Goal: Task Accomplishment & Management: Use online tool/utility

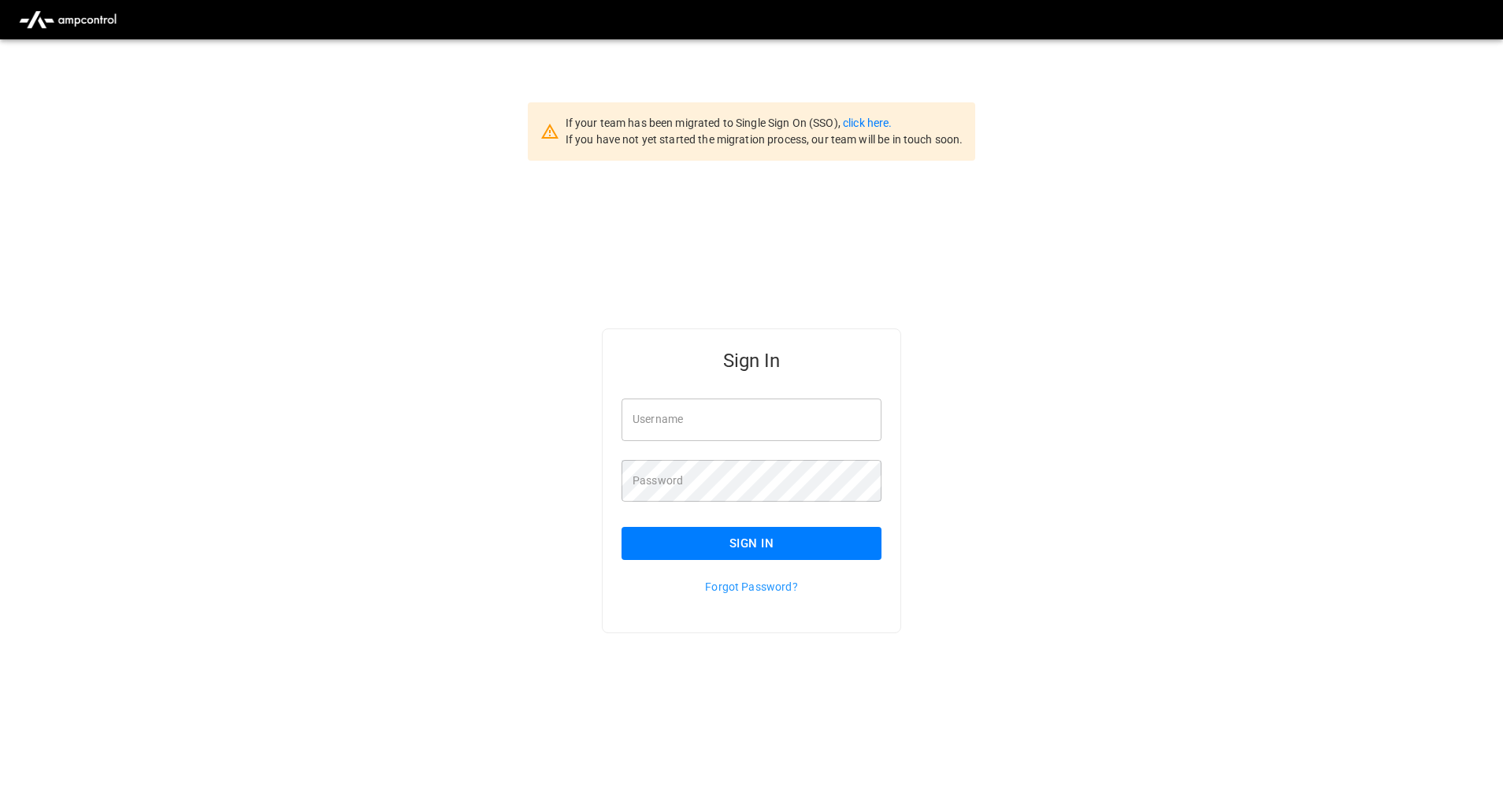
type input "**********"
click at [783, 531] on button "Sign In" at bounding box center [752, 543] width 260 height 33
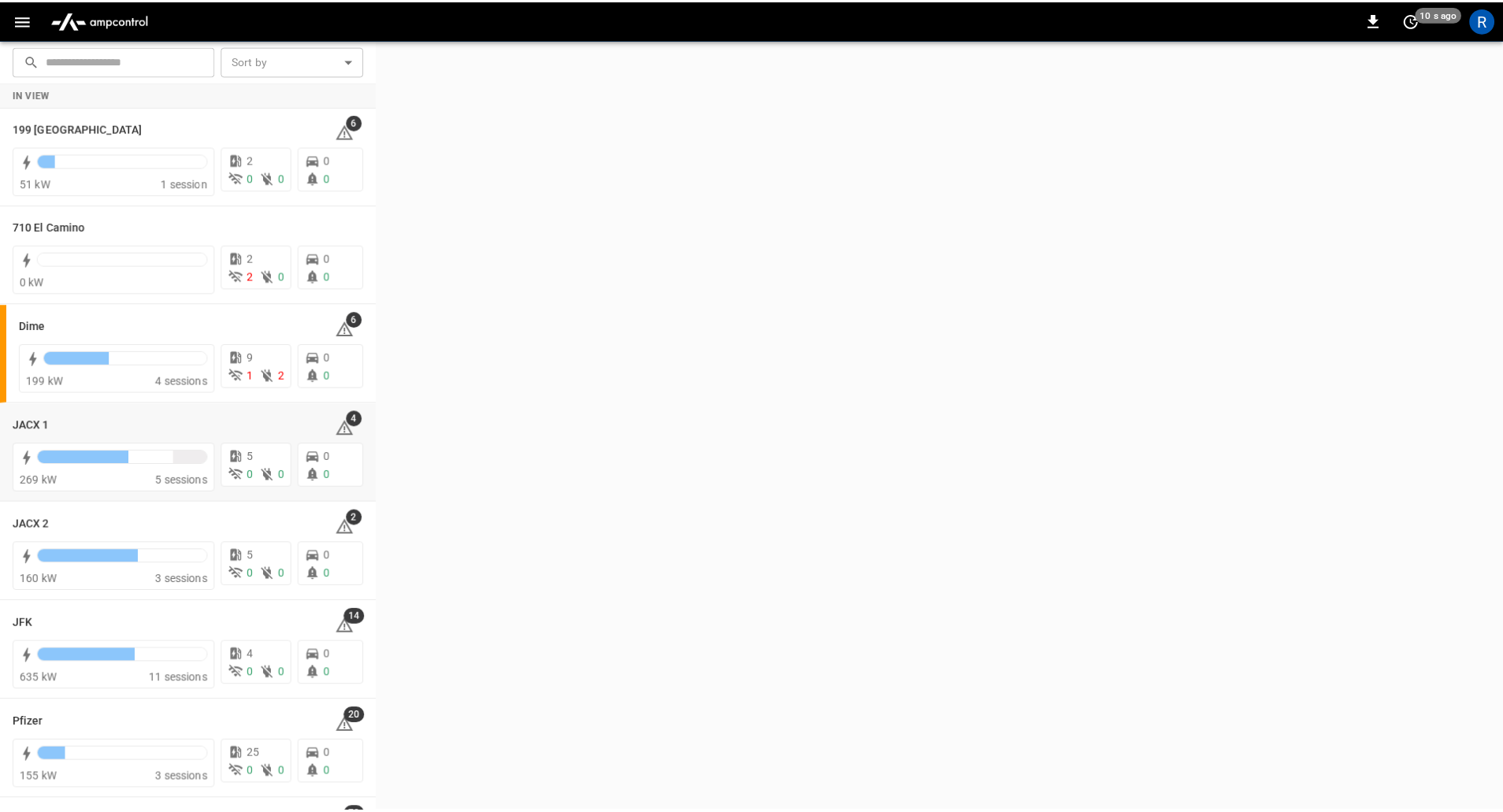
scroll to position [21, 0]
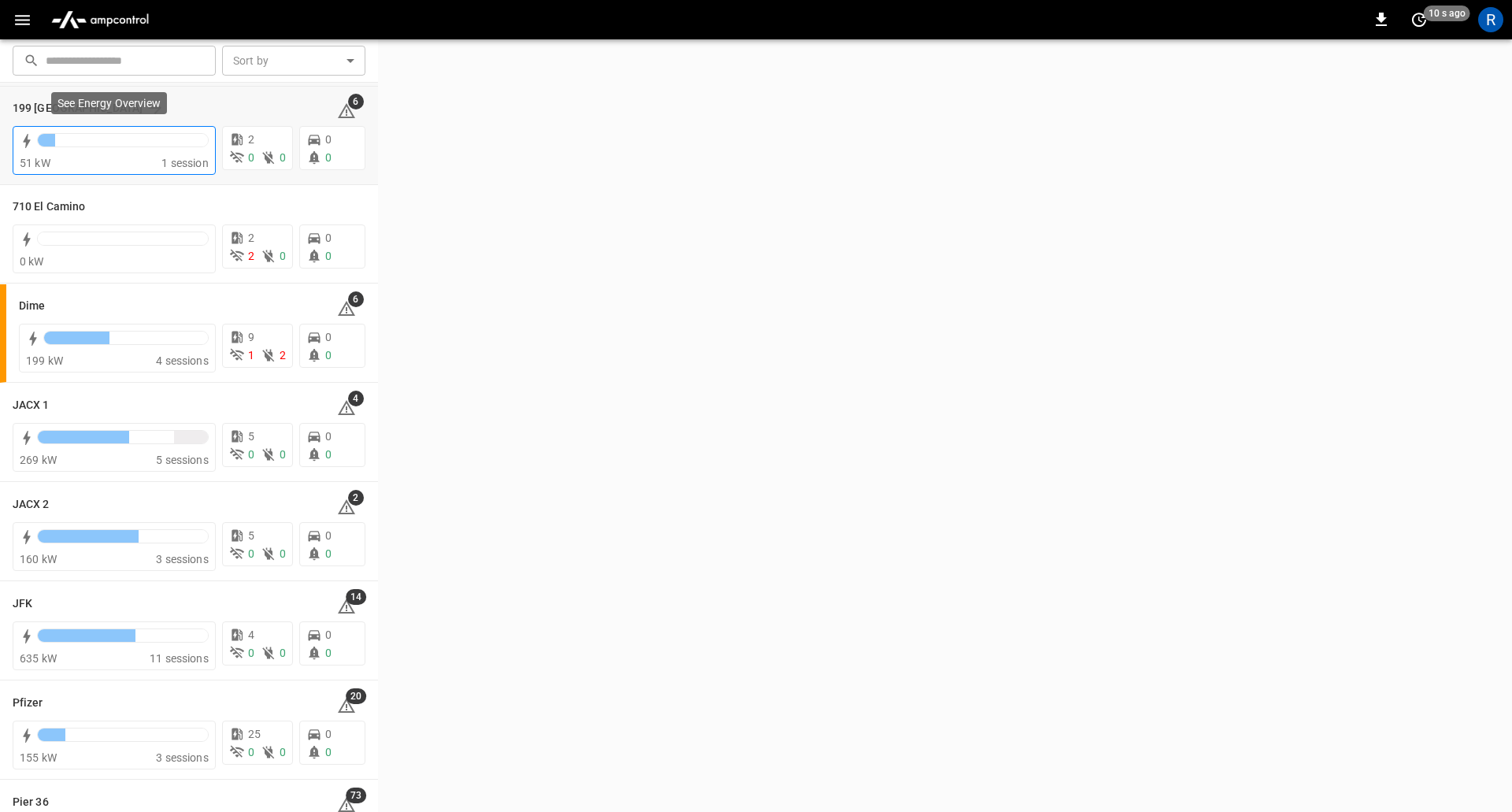
click at [102, 163] on div "51 kW" at bounding box center [91, 163] width 142 height 16
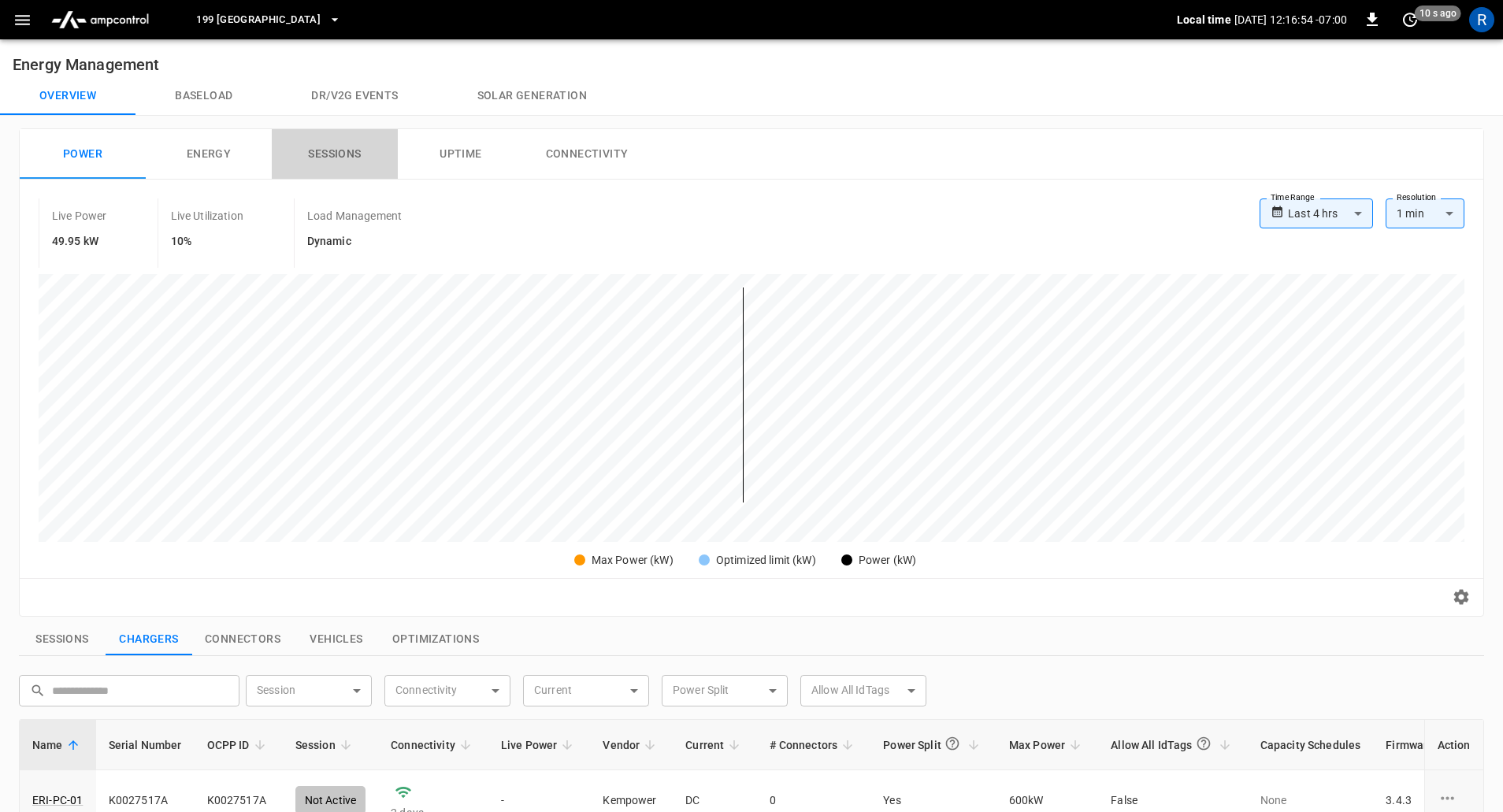
click at [340, 157] on button "Sessions" at bounding box center [335, 154] width 126 height 50
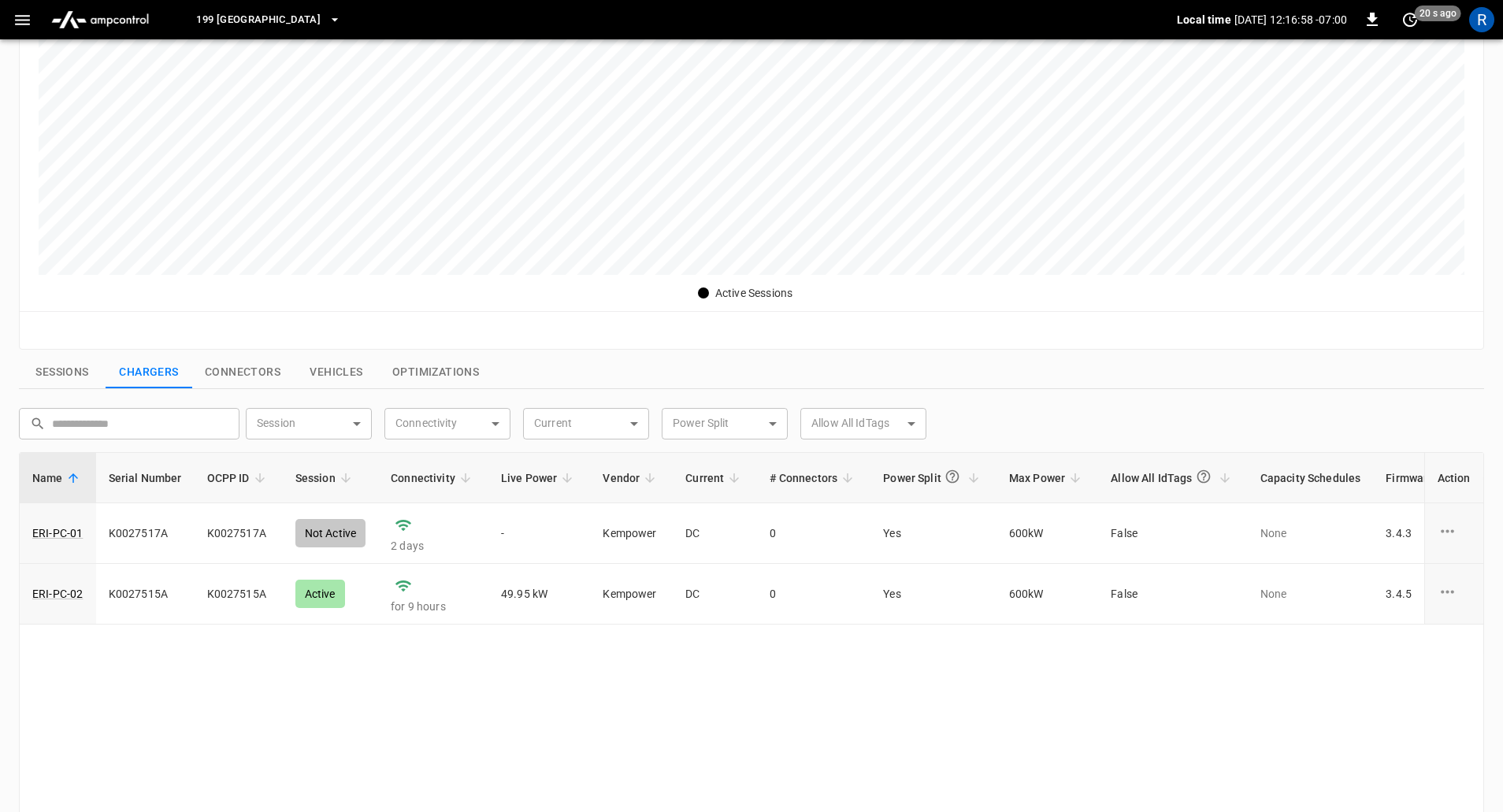
scroll to position [268, 0]
click at [67, 531] on link "ERI-PC-01" at bounding box center [58, 533] width 57 height 22
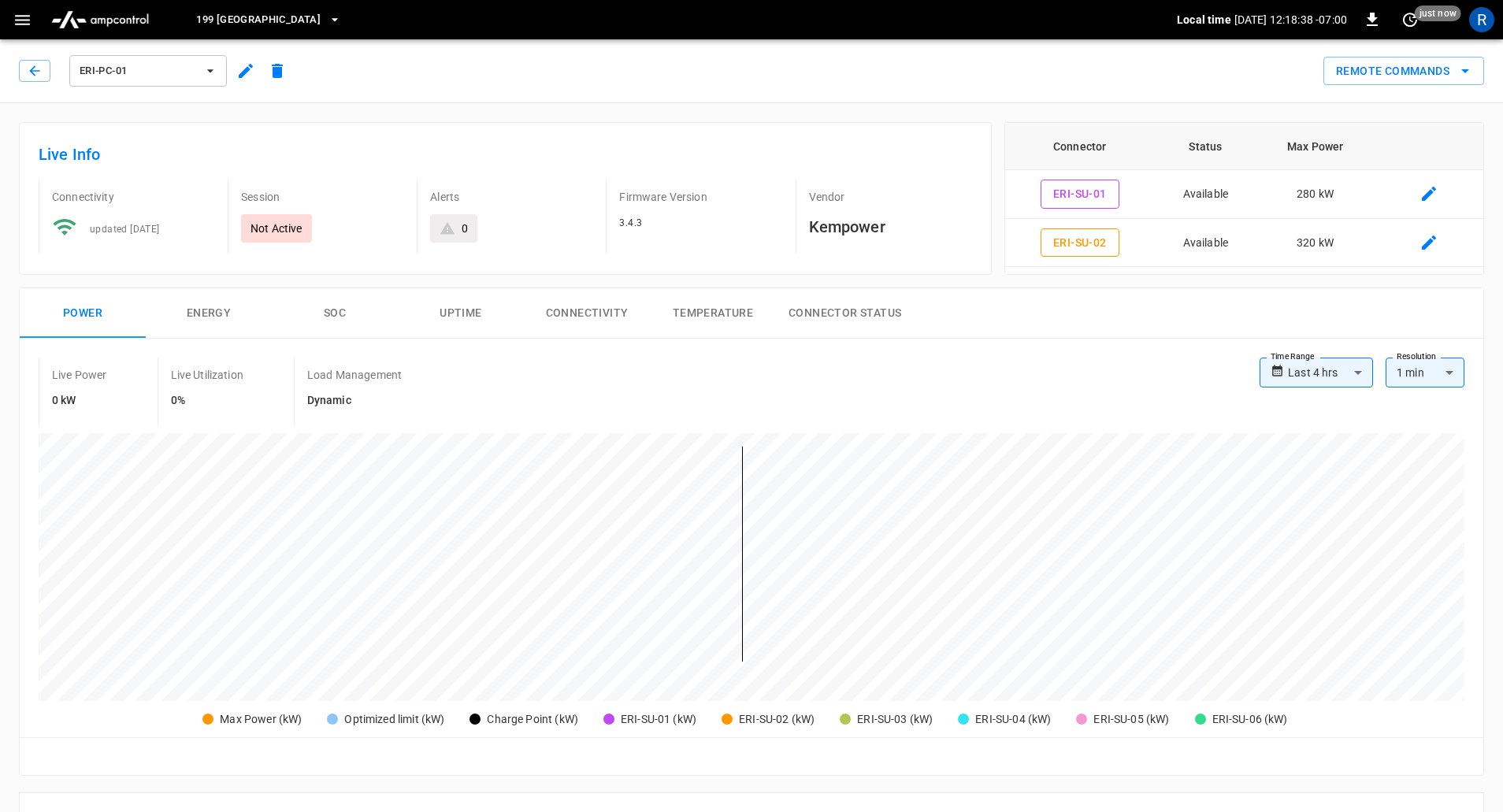
click at [174, 73] on span "ERI-PC-01" at bounding box center [138, 71] width 117 height 18
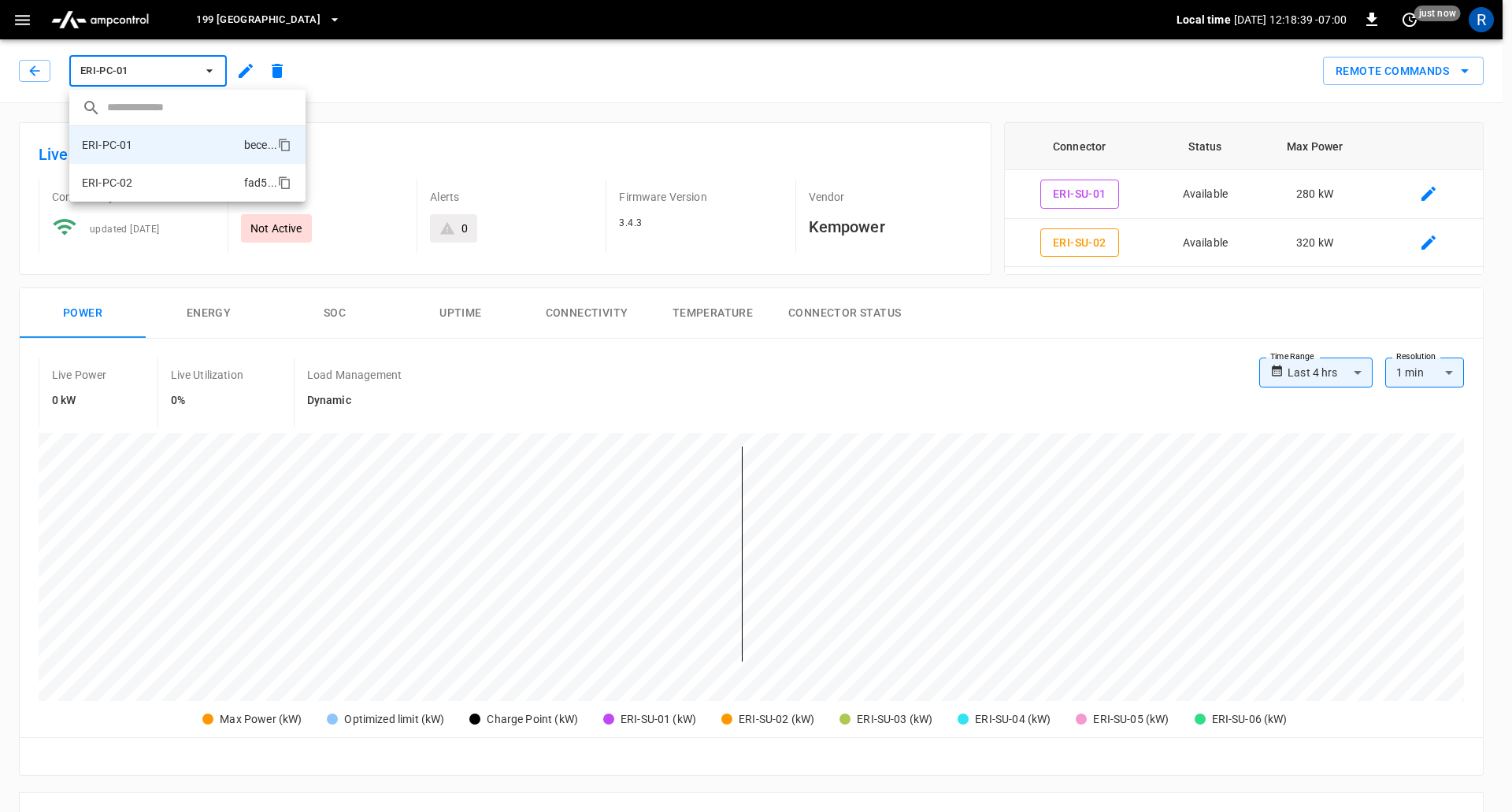
click at [145, 181] on li "ERI-PC-02 fad5 ..." at bounding box center [187, 182] width 236 height 38
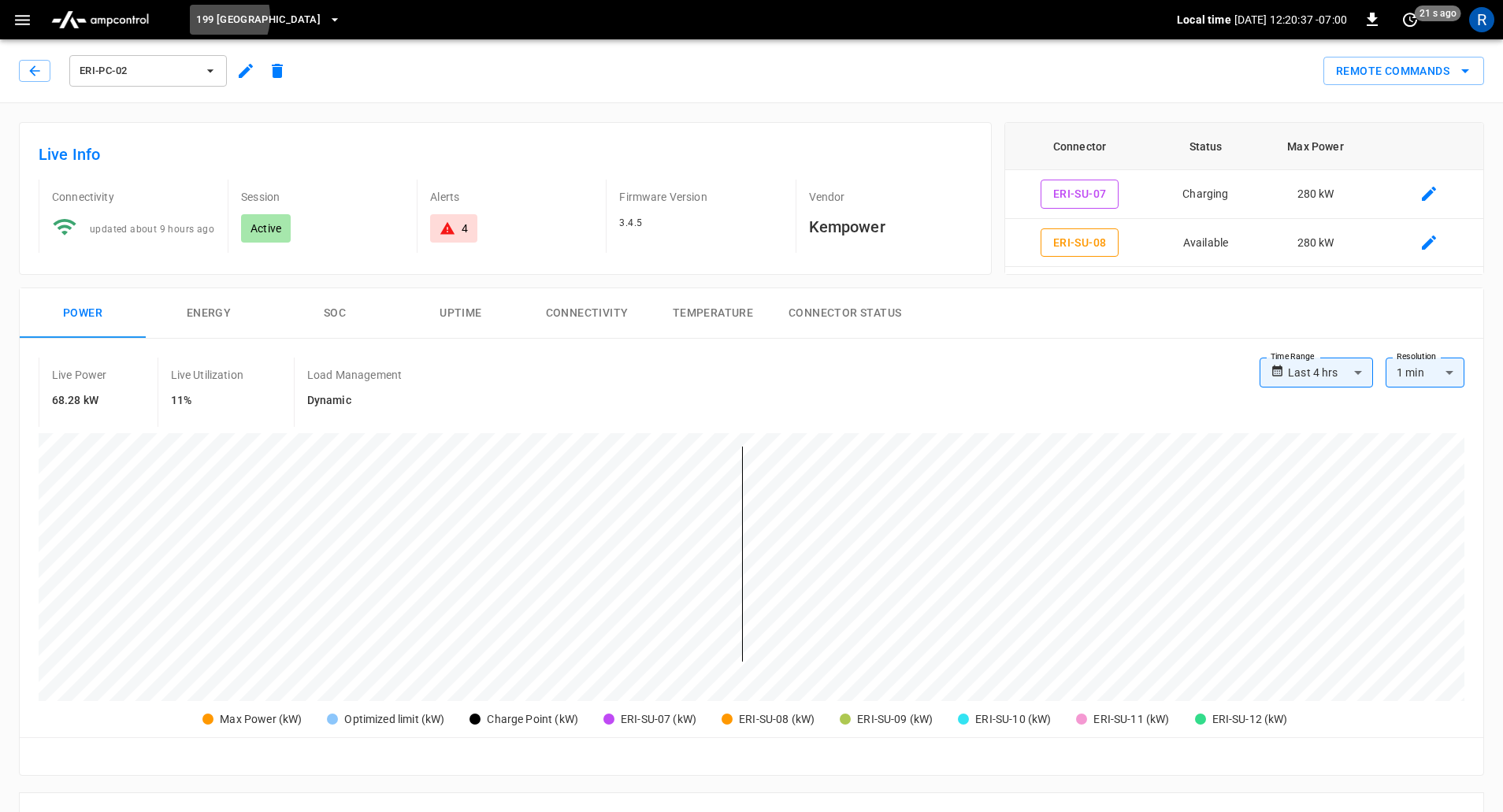
click at [208, 16] on span "199 Erie" at bounding box center [259, 20] width 125 height 18
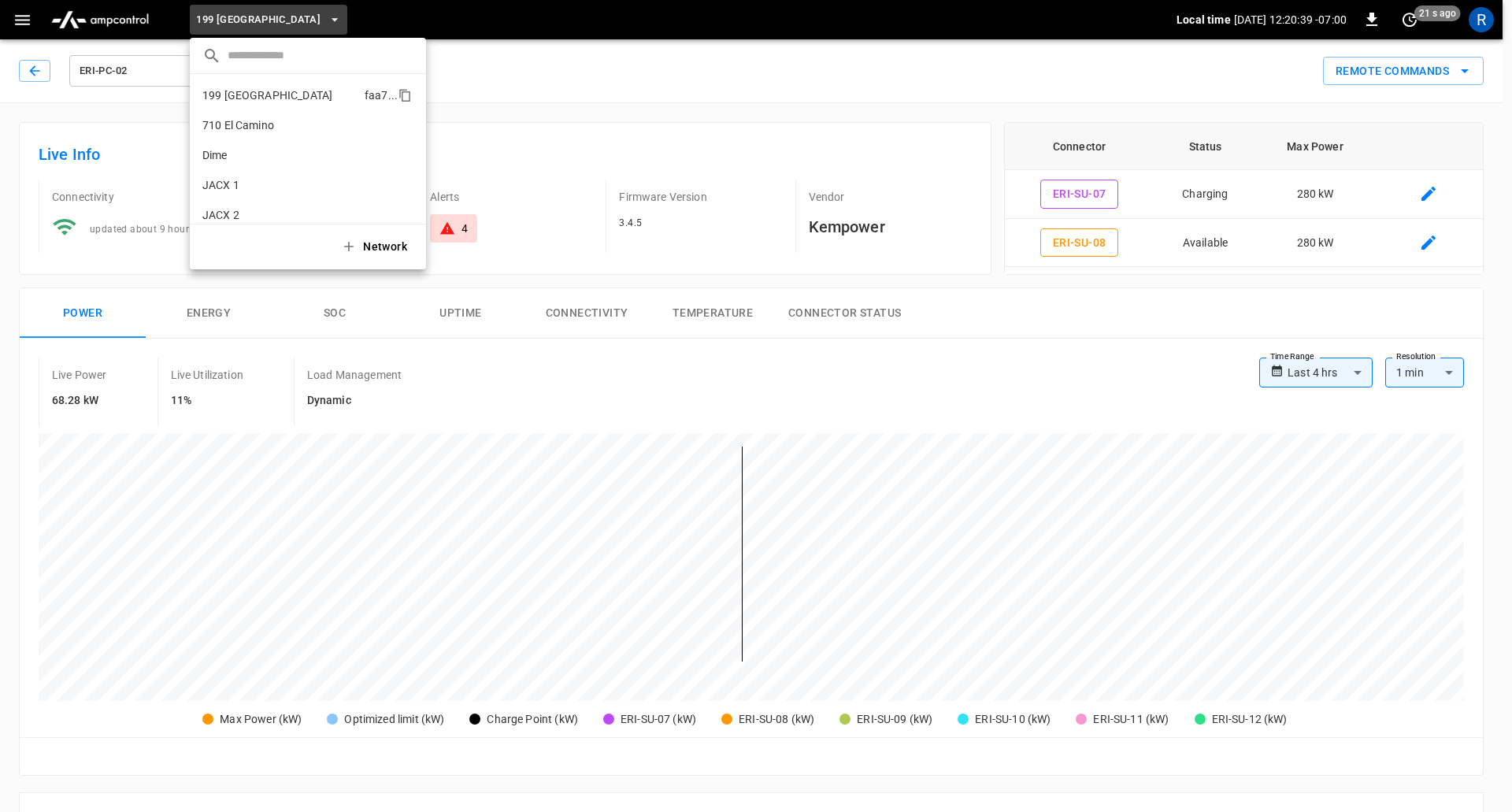
click at [227, 97] on p "199 Erie" at bounding box center [280, 95] width 156 height 16
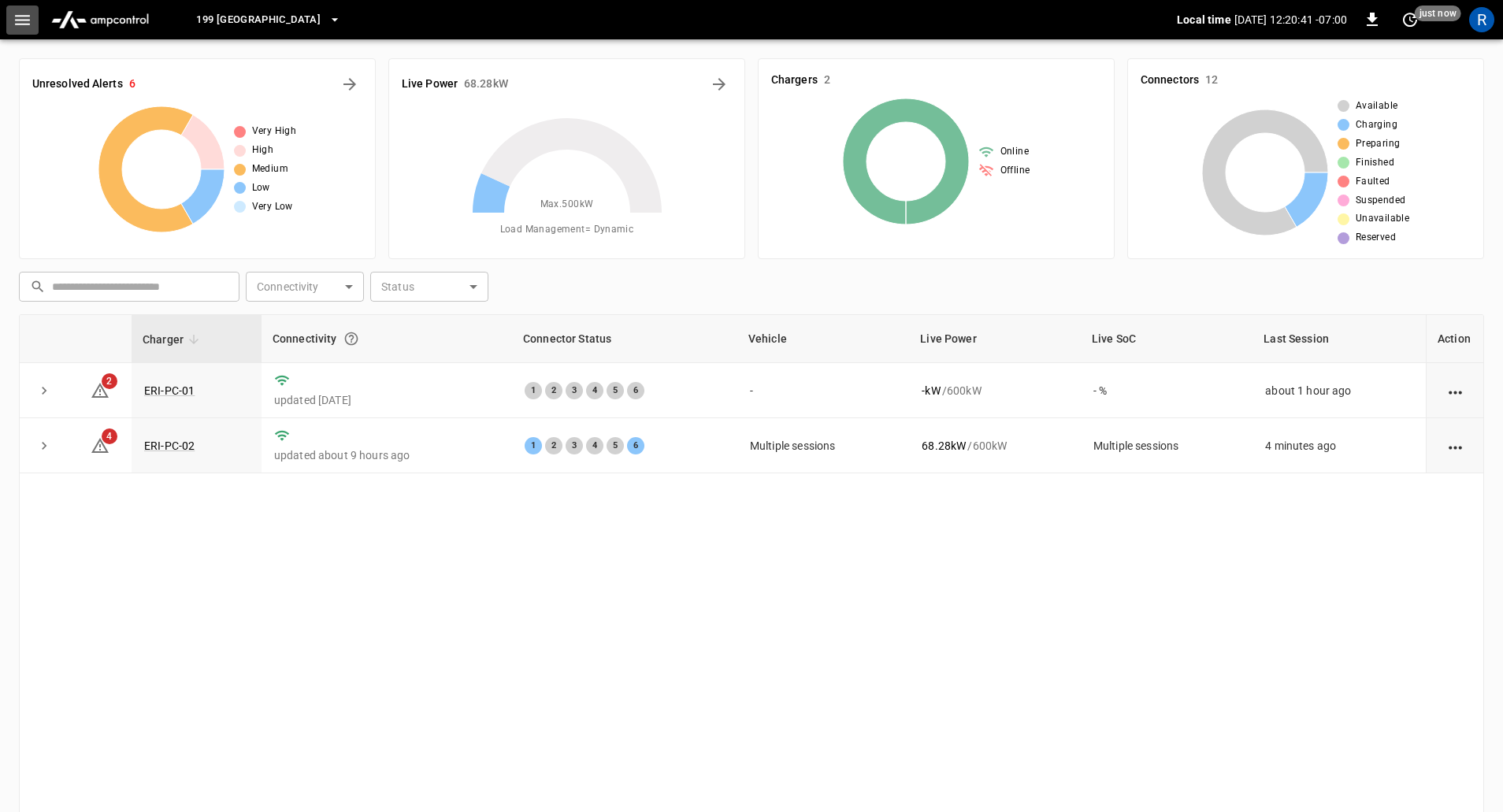
click at [22, 22] on icon "button" at bounding box center [22, 20] width 20 height 20
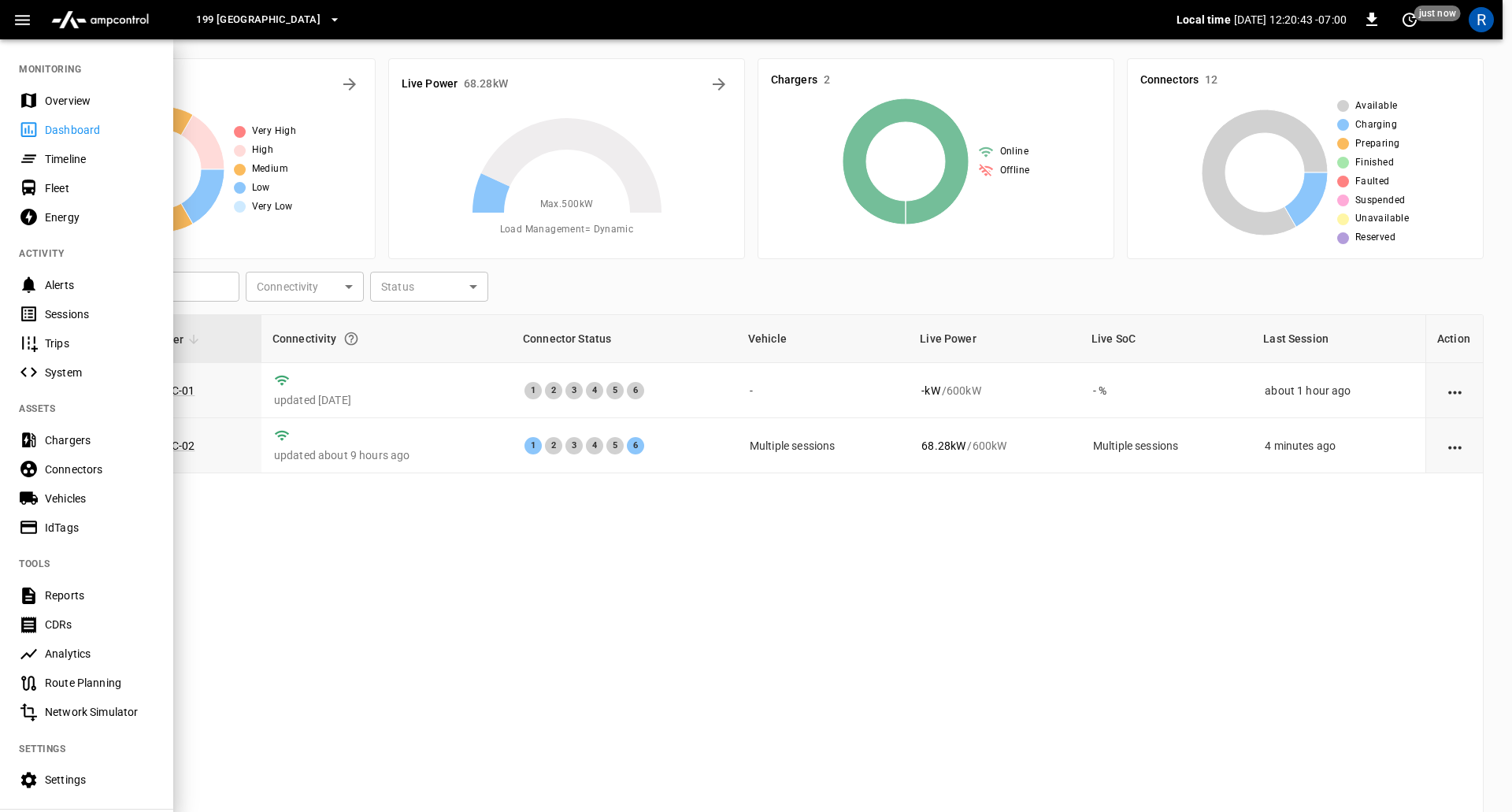
click at [67, 216] on div "Energy" at bounding box center [99, 217] width 110 height 16
